Goal: Task Accomplishment & Management: Manage account settings

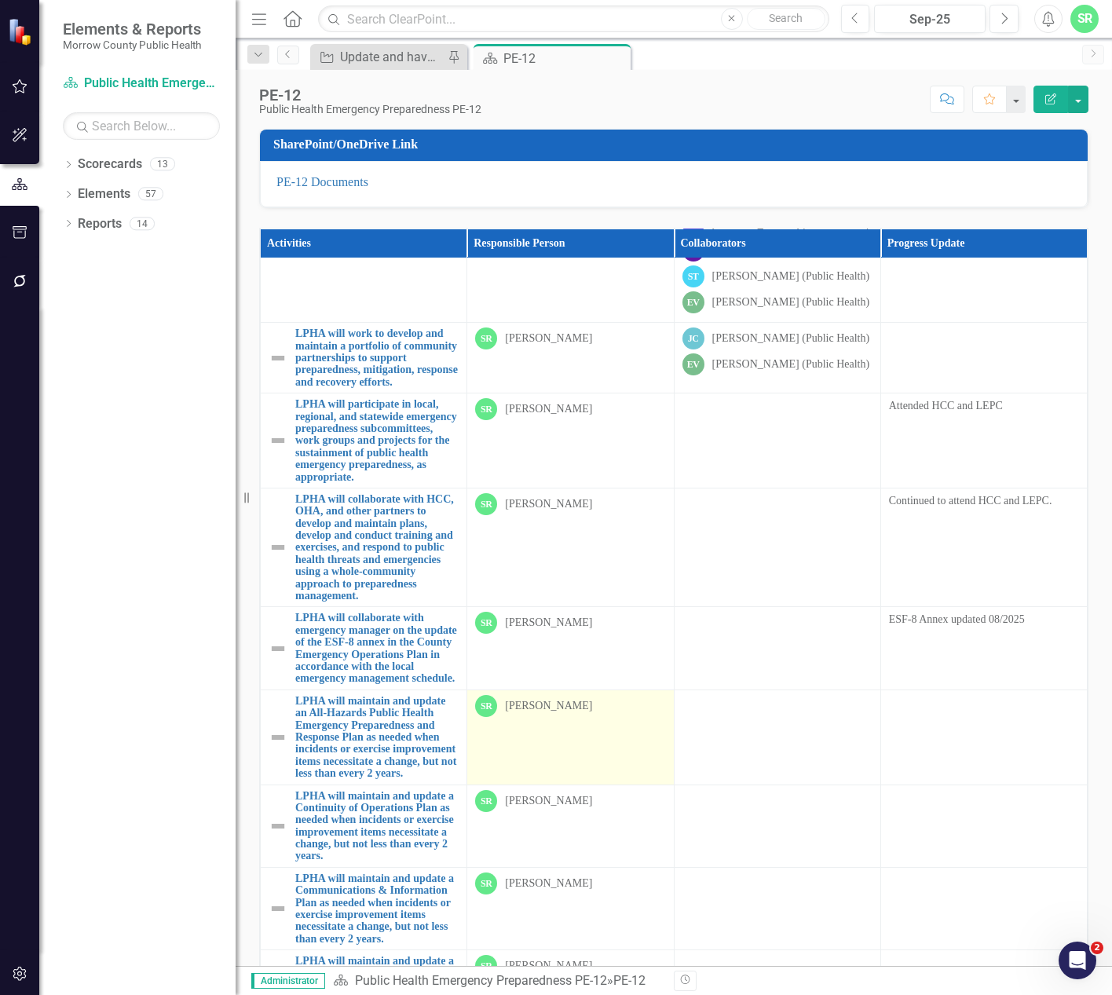
scroll to position [471, 0]
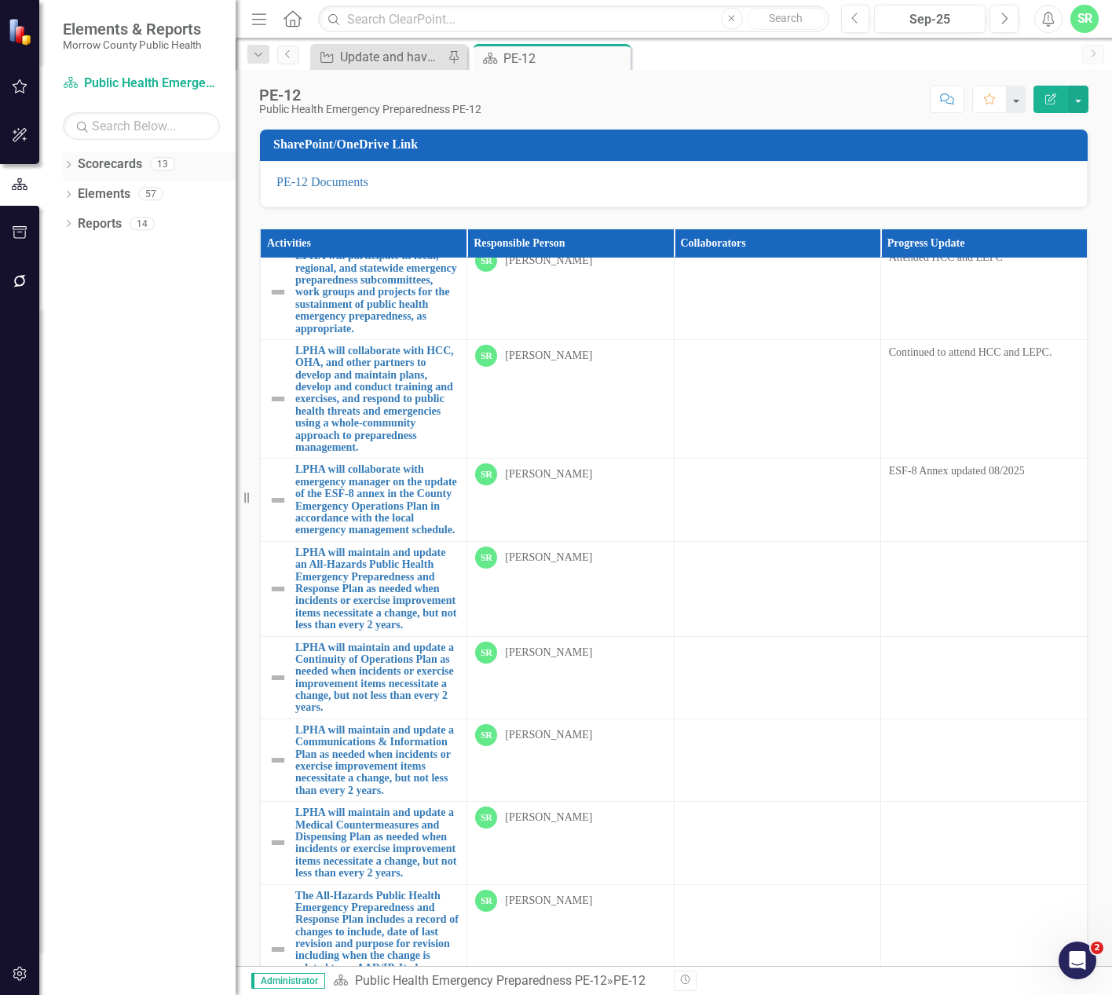
click at [105, 170] on link "Scorecards" at bounding box center [110, 165] width 64 height 18
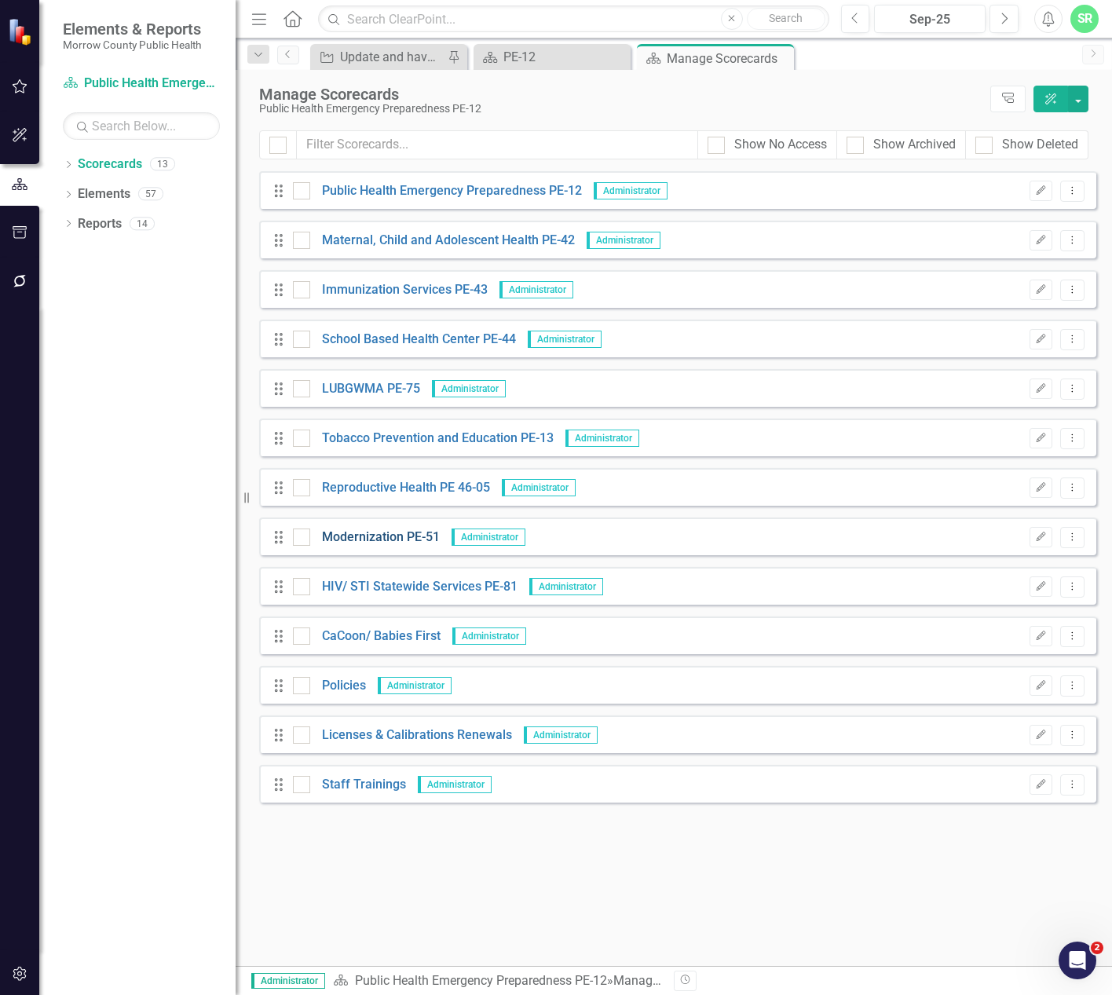
click at [401, 538] on link "Modernization PE-51" at bounding box center [375, 538] width 130 height 18
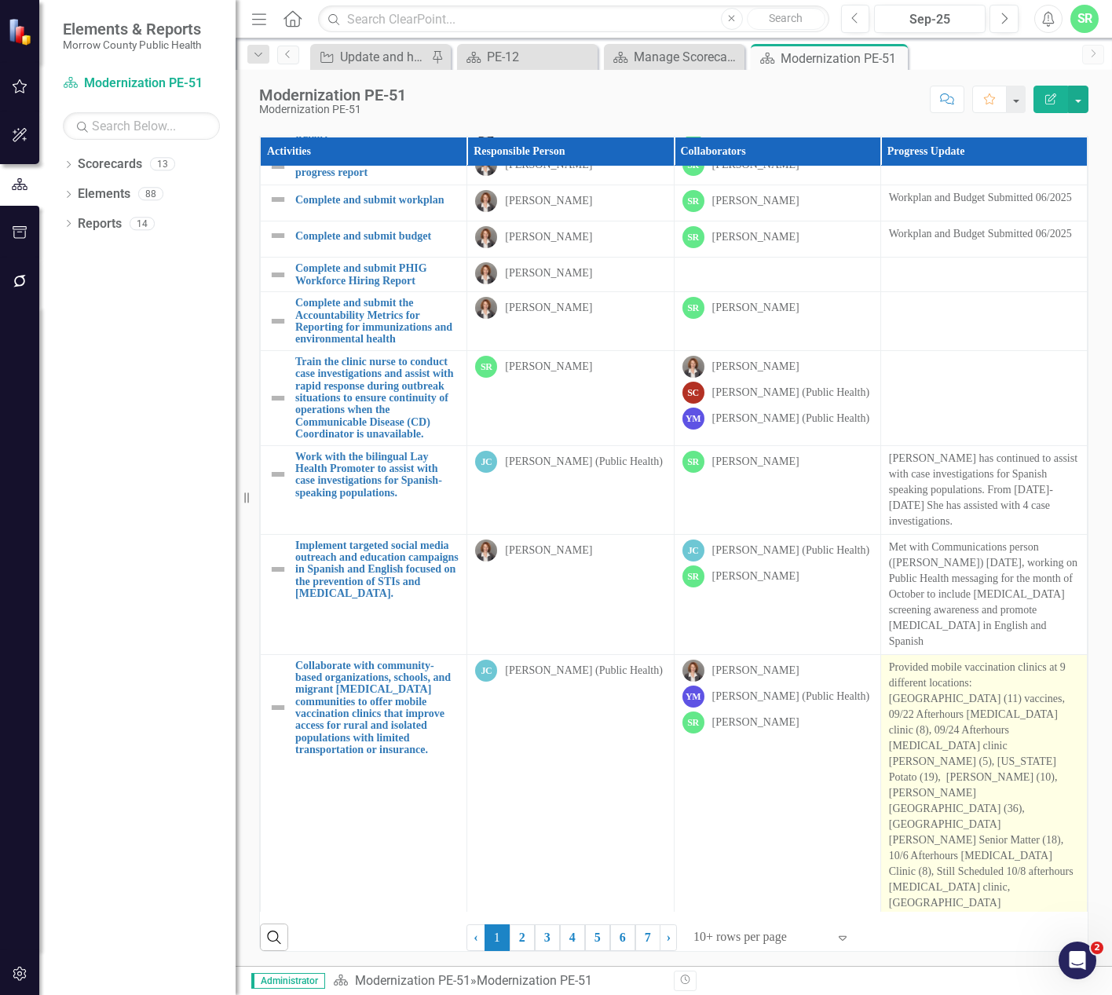
scroll to position [93, 0]
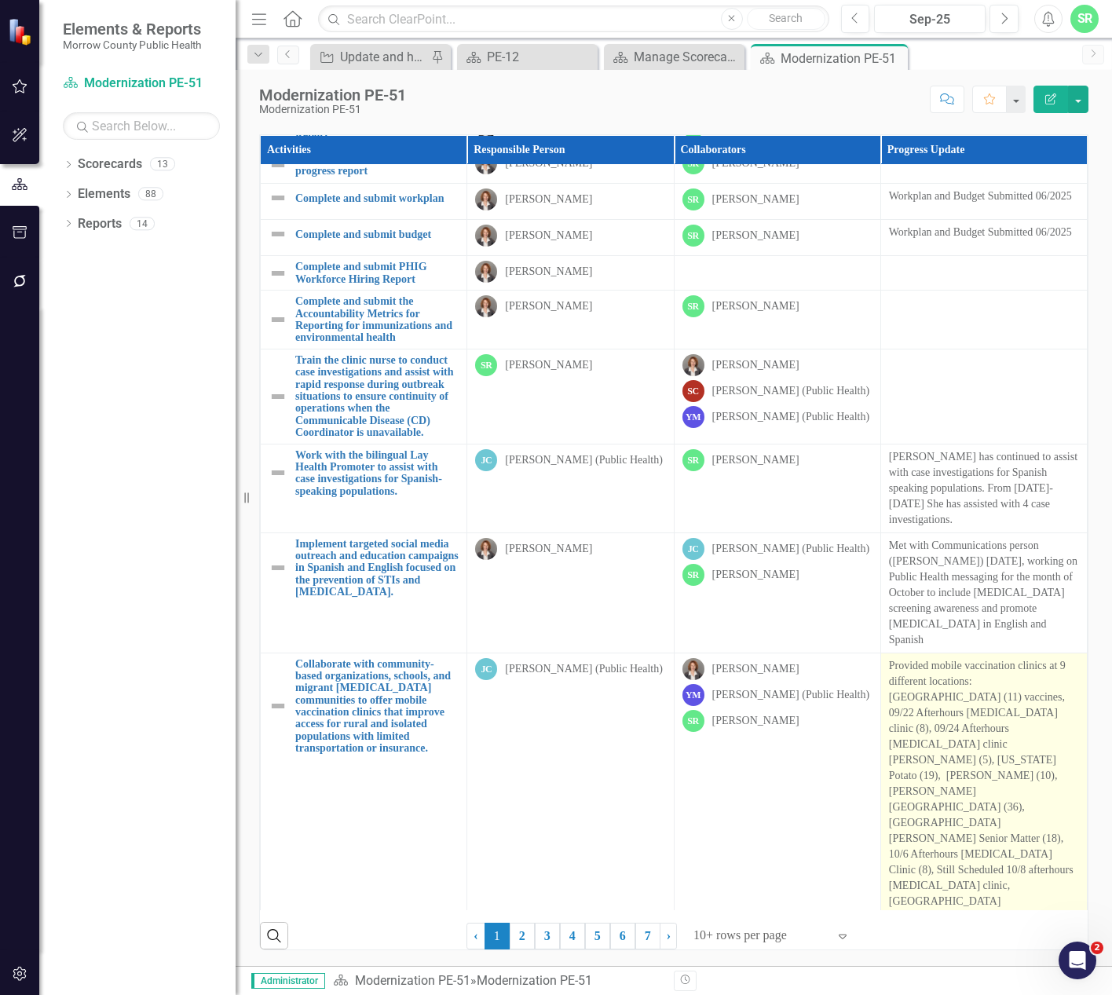
click at [957, 757] on p "Provided mobile vaccination clinics at 9 different locations: [GEOGRAPHIC_DATA]…" at bounding box center [984, 823] width 190 height 330
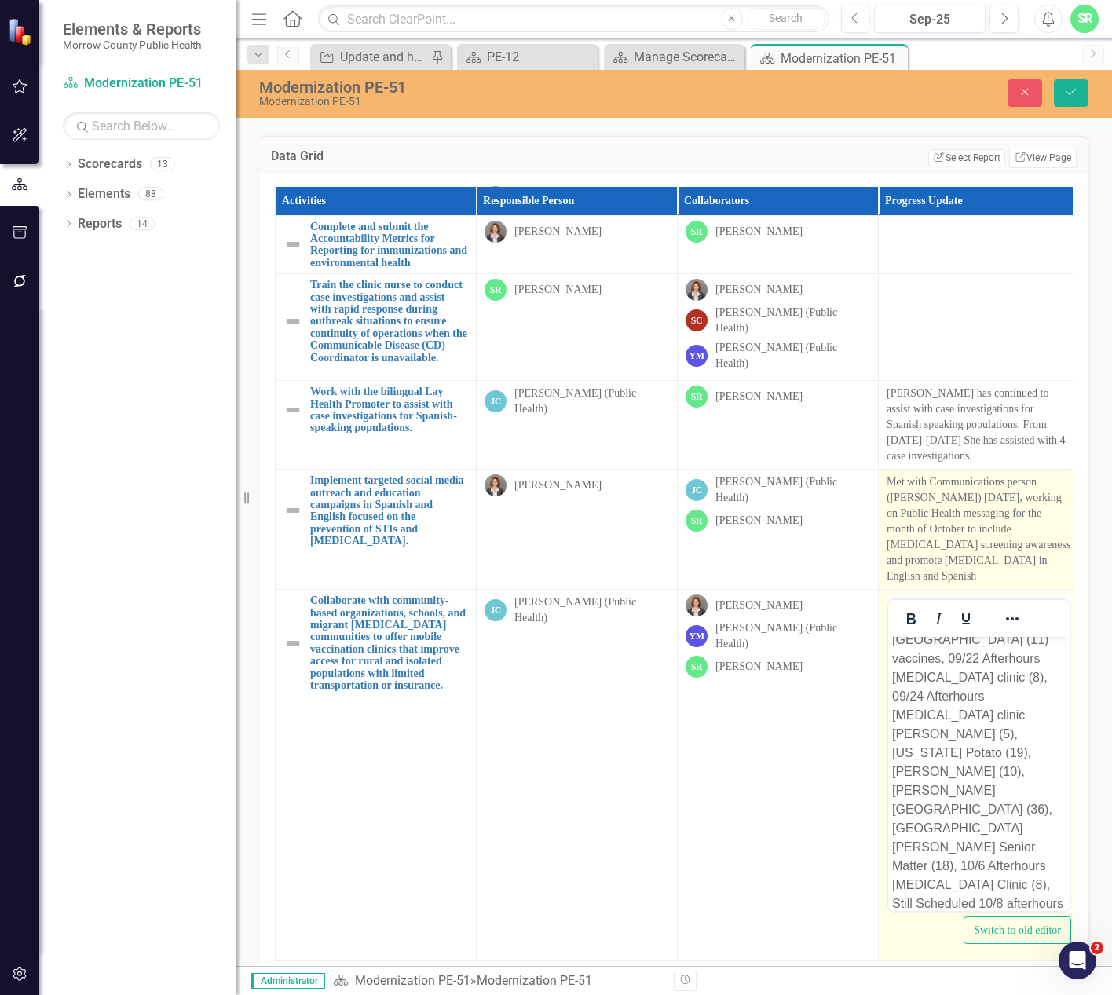
scroll to position [86, 0]
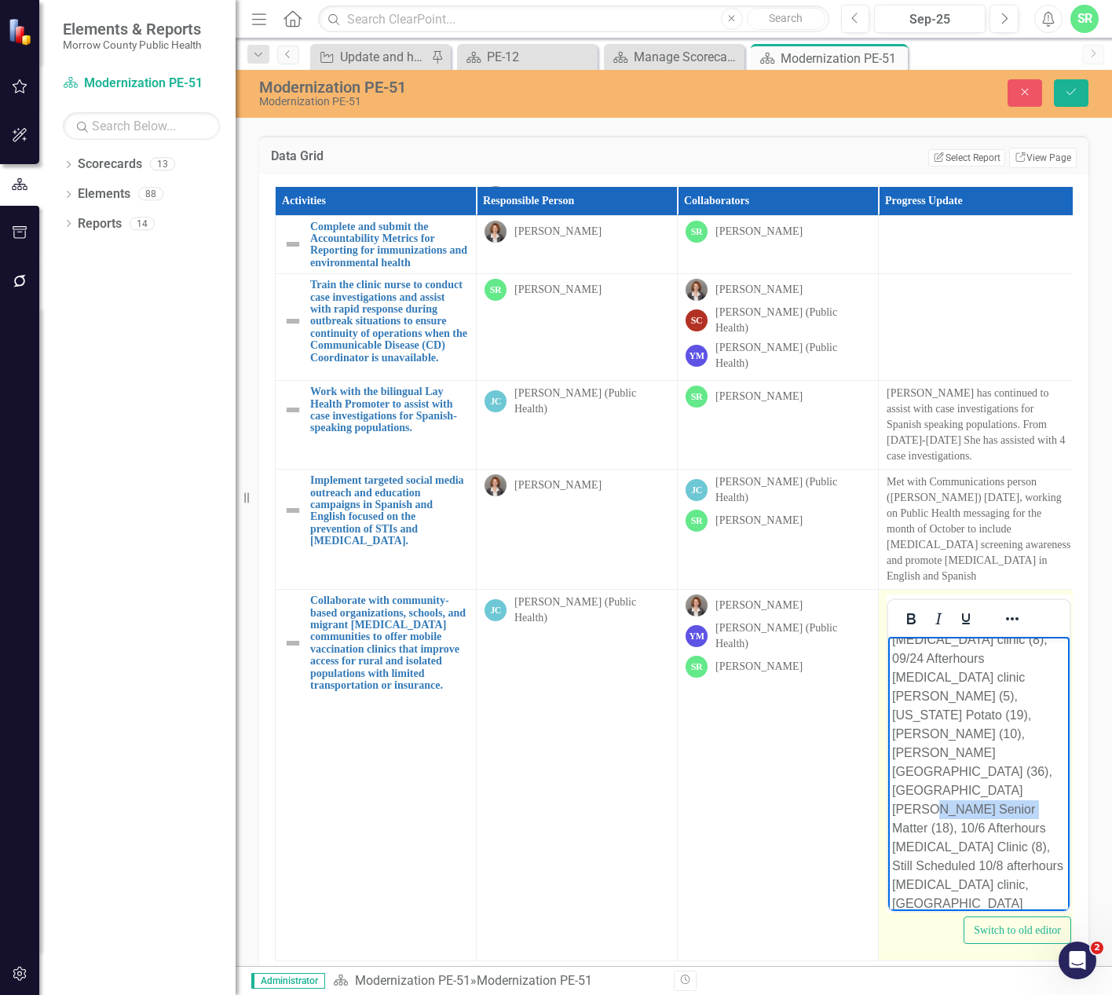
drag, startPoint x: 1042, startPoint y: 772, endPoint x: 950, endPoint y: 769, distance: 92.0
click at [950, 769] on p "Provided mobile vaccination clinics at 9 different locations: [GEOGRAPHIC_DATA]…" at bounding box center [979, 790] width 174 height 471
click at [917, 791] on p "Provided mobile vaccination clinics at 9 different locations: [GEOGRAPHIC_DATA]…" at bounding box center [979, 790] width 174 height 471
drag, startPoint x: 976, startPoint y: 767, endPoint x: 950, endPoint y: 764, distance: 26.9
click at [950, 764] on p "Provided mobile vaccination clinics at 9 different locations: [GEOGRAPHIC_DATA]…" at bounding box center [979, 809] width 174 height 509
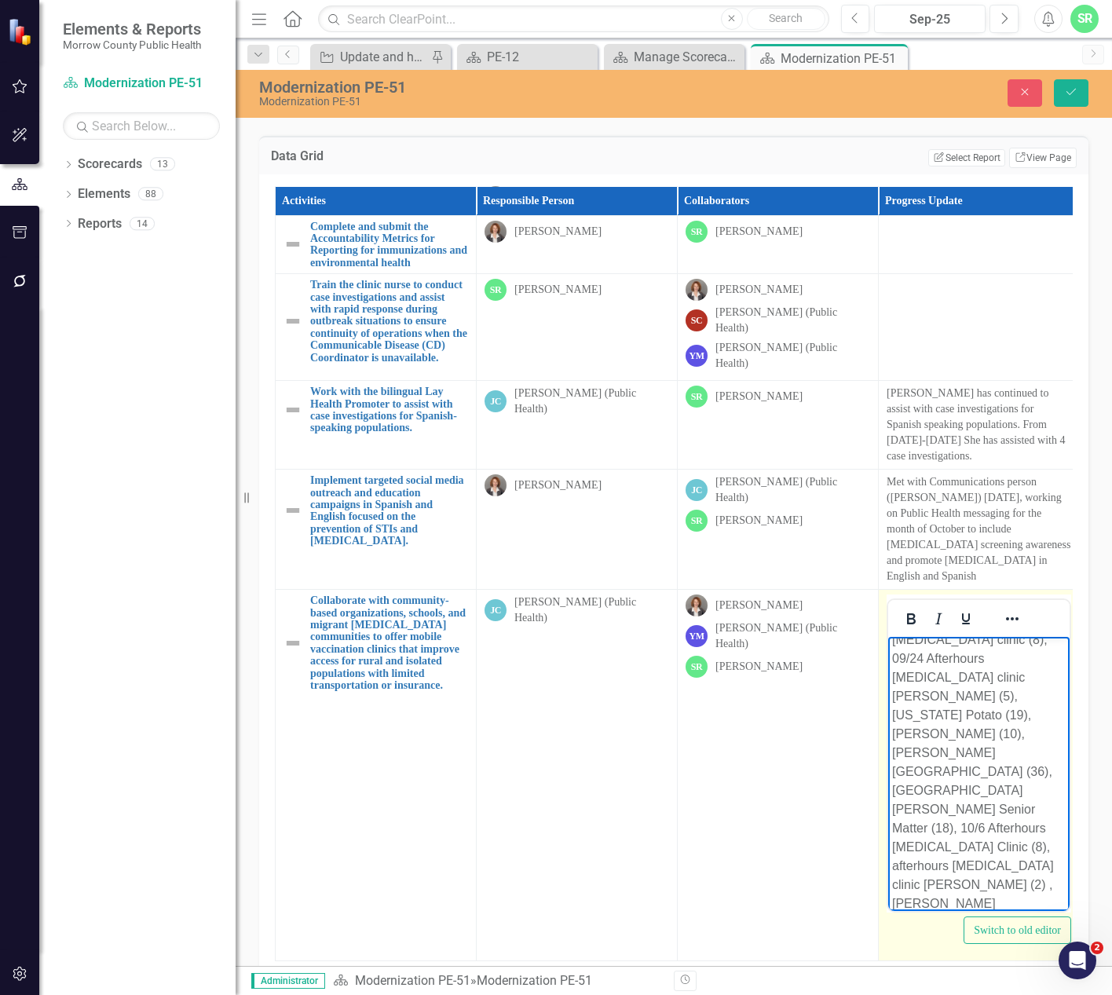
click at [978, 807] on p "Provided mobile vaccination clinics at 9 different locations: [GEOGRAPHIC_DATA]…" at bounding box center [979, 800] width 174 height 490
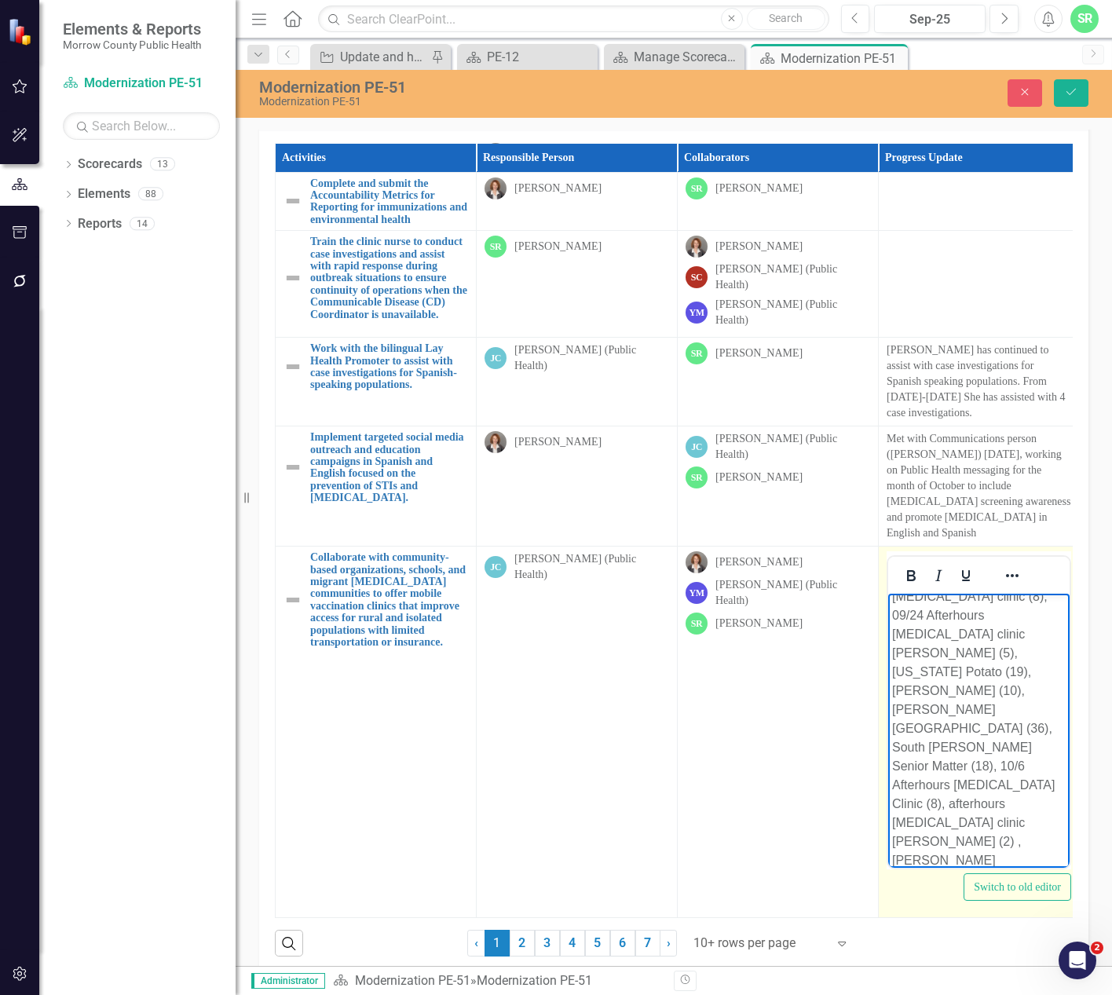
scroll to position [159, 0]
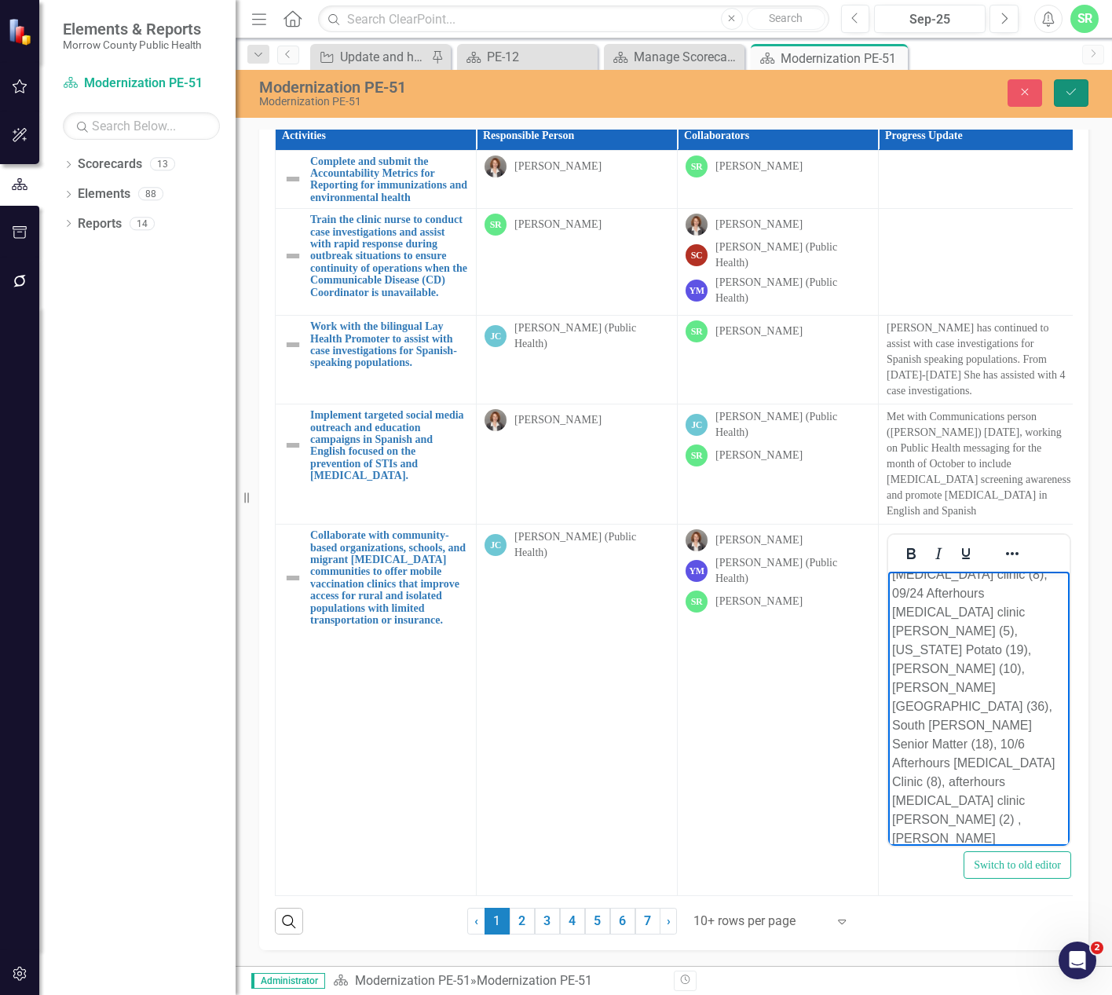
click at [1063, 93] on button "Save" at bounding box center [1071, 92] width 35 height 27
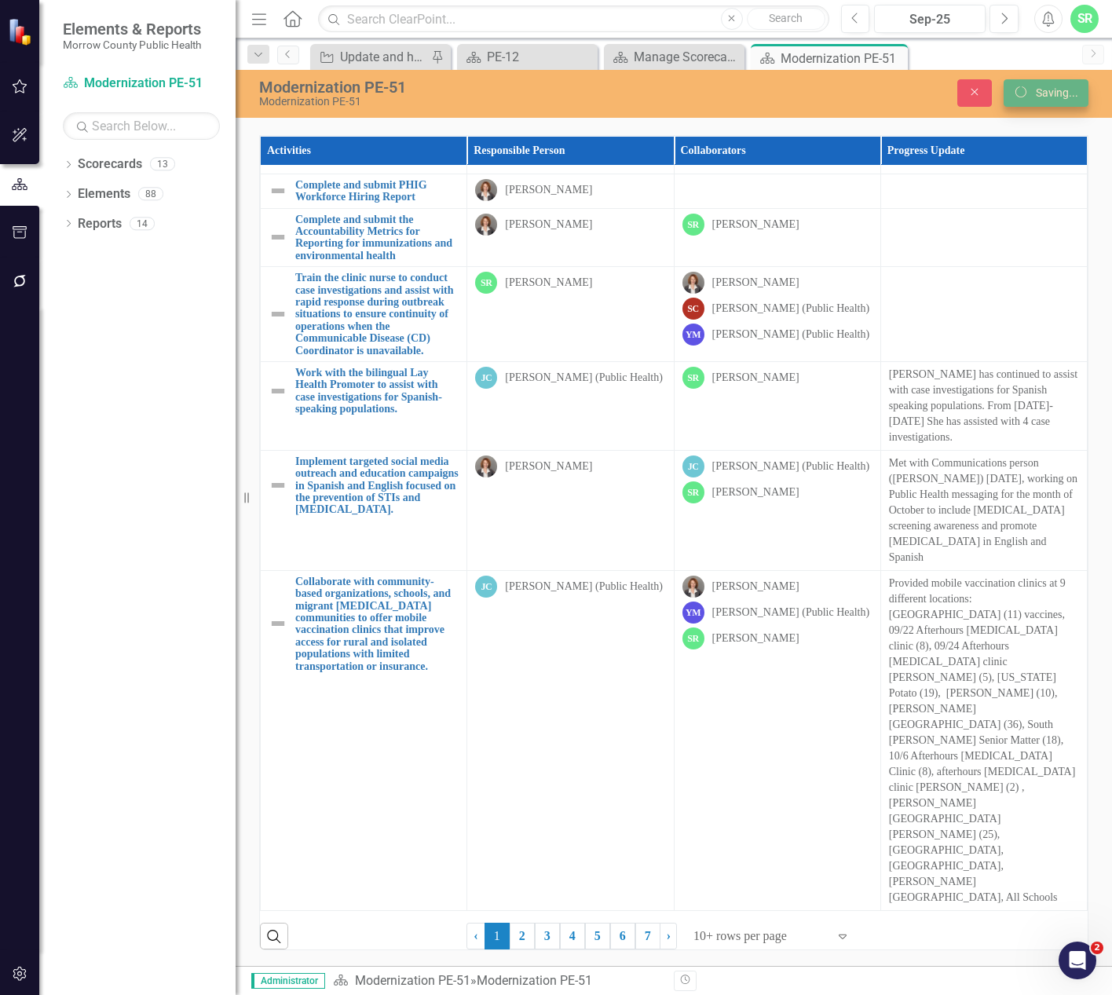
scroll to position [0, 0]
